Goal: Information Seeking & Learning: Learn about a topic

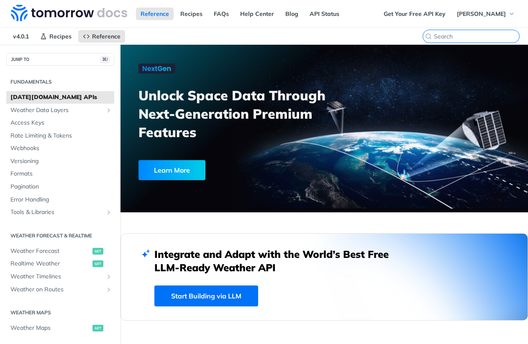
click at [468, 37] on input "⌘K" at bounding box center [476, 37] width 85 height 8
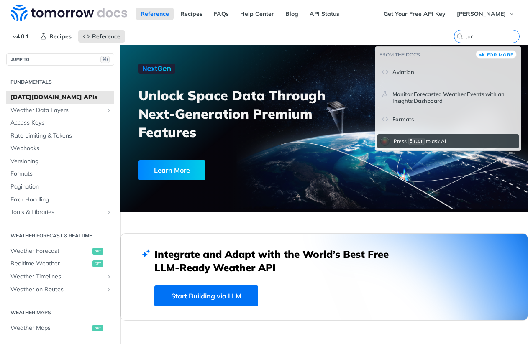
click at [443, 71] on header "Aviation" at bounding box center [453, 70] width 122 height 10
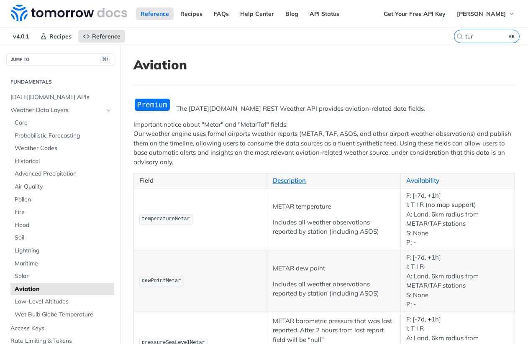
click at [430, 179] on link "Availability" at bounding box center [422, 180] width 33 height 8
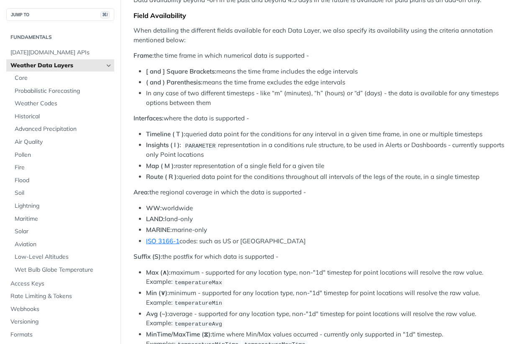
scroll to position [339, 0]
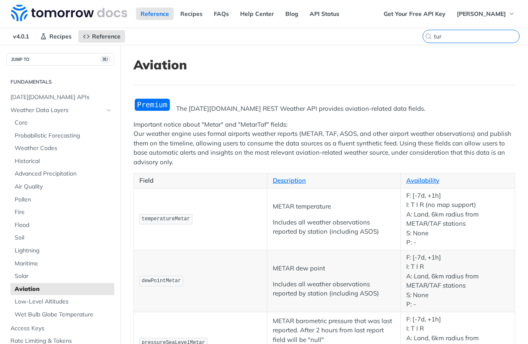
click at [473, 38] on input "tur" at bounding box center [476, 37] width 85 height 8
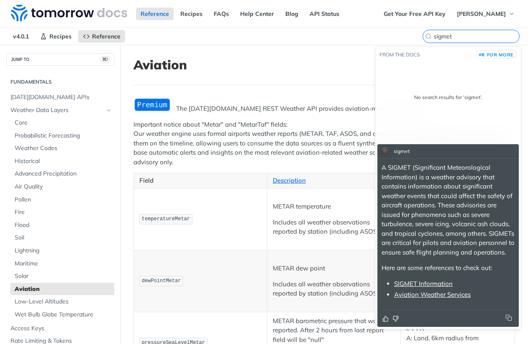
type input "sigmet"
